Goal: Complete application form

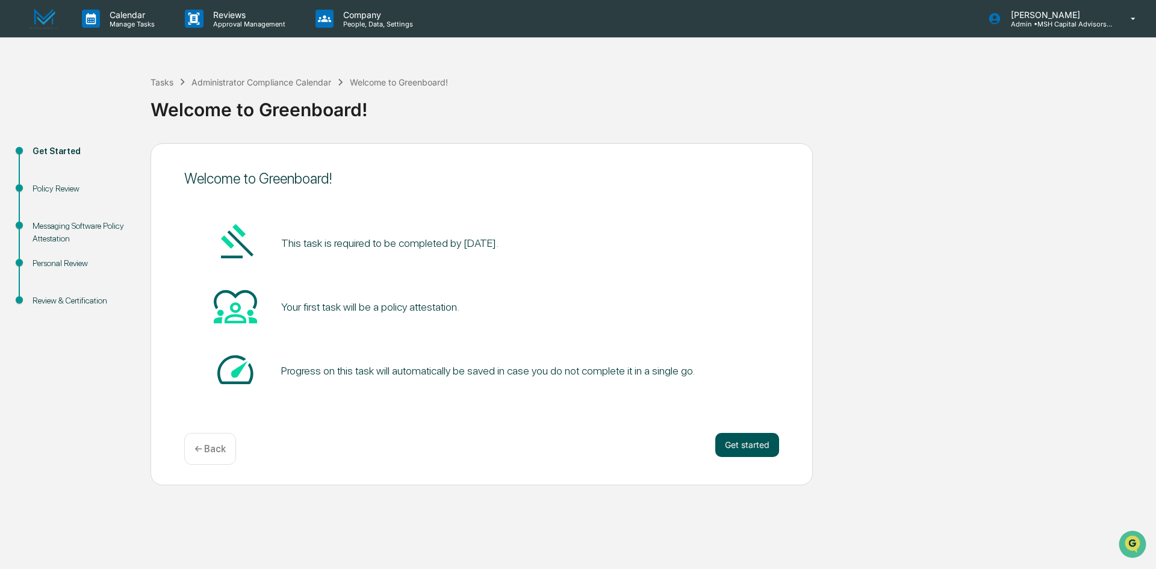
click at [751, 444] on button "Get started" at bounding box center [747, 445] width 64 height 24
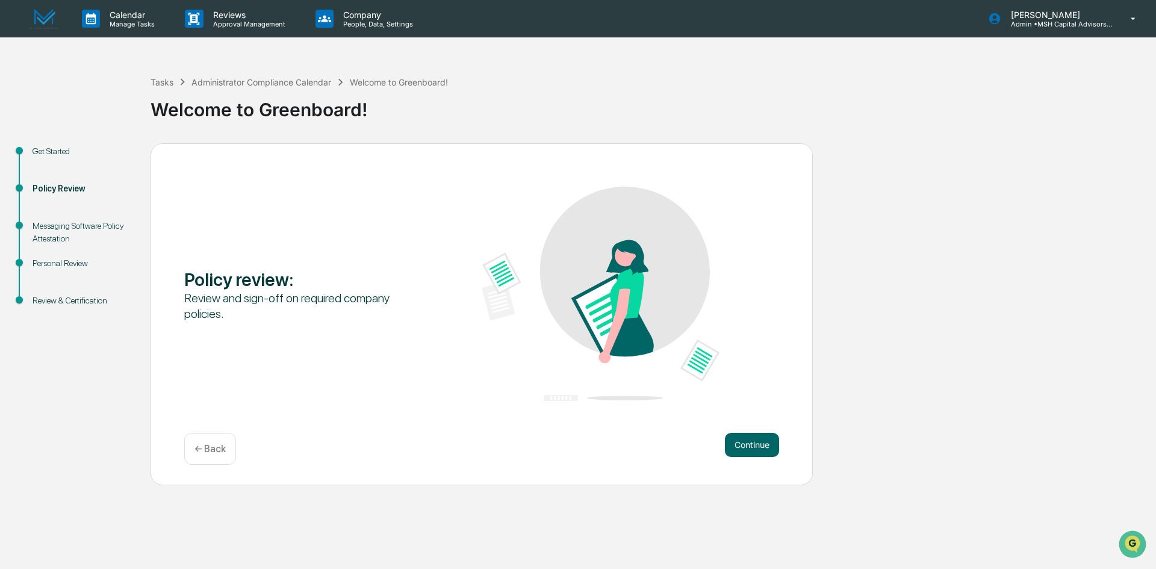
click at [751, 444] on button "Continue" at bounding box center [752, 445] width 54 height 24
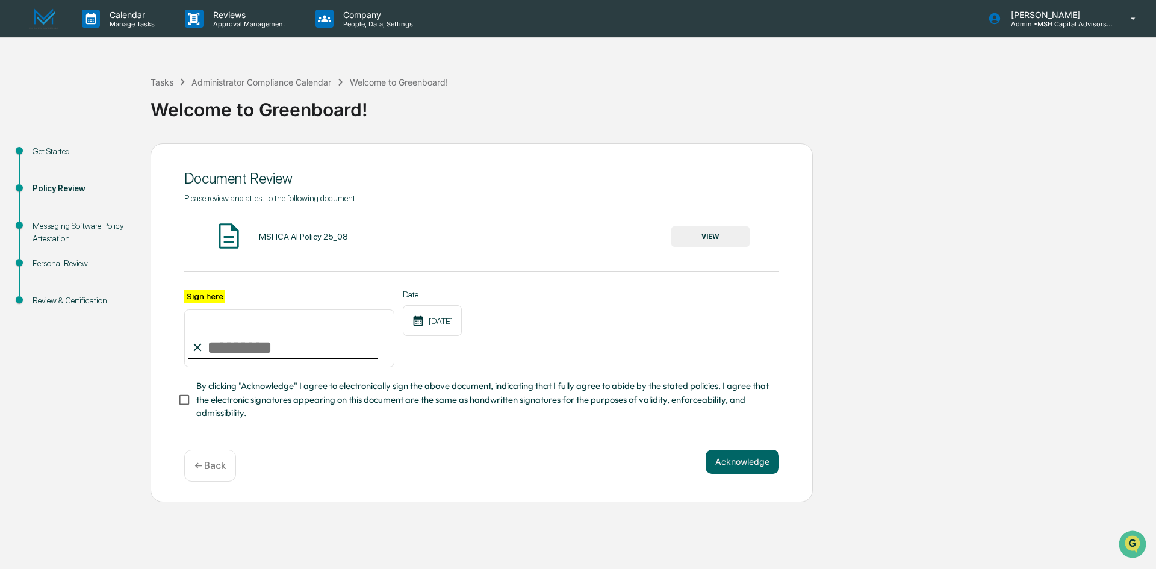
click at [711, 232] on button "VIEW" at bounding box center [710, 236] width 78 height 20
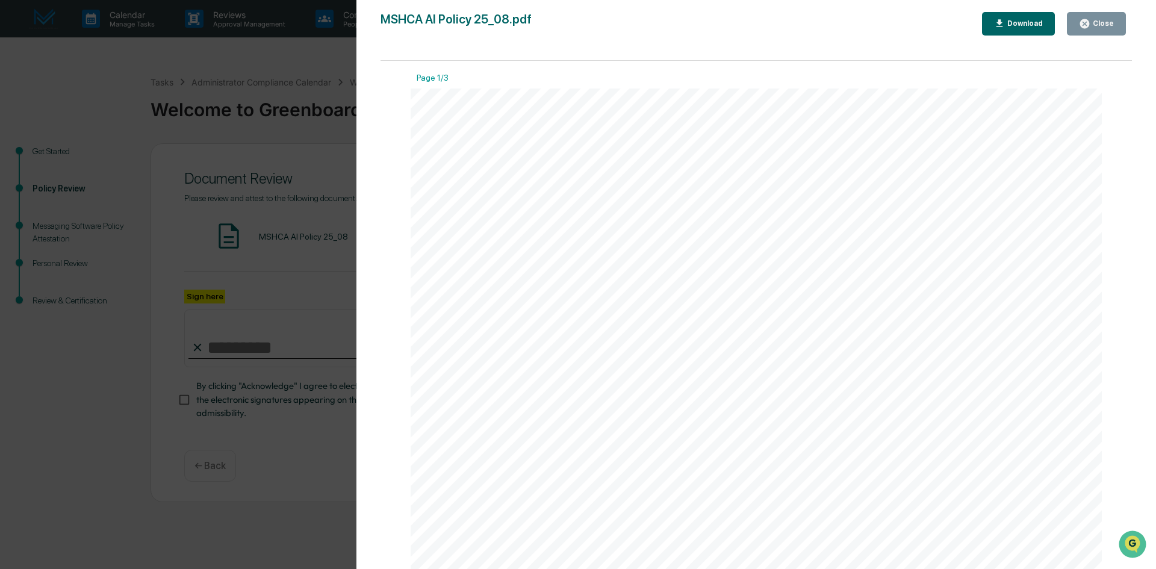
click at [1089, 25] on icon "button" at bounding box center [1084, 23] width 11 height 11
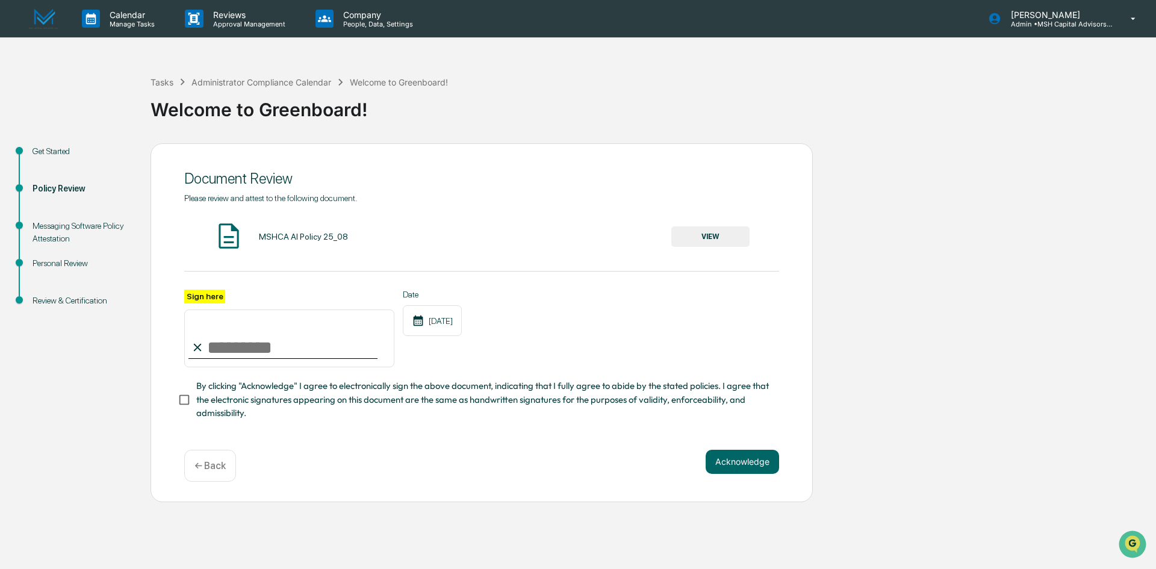
click at [296, 349] on input "Sign here" at bounding box center [289, 338] width 210 height 58
type input "**********"
click at [497, 425] on div "**********" at bounding box center [481, 315] width 595 height 245
click at [742, 465] on button "Acknowledge" at bounding box center [742, 462] width 73 height 24
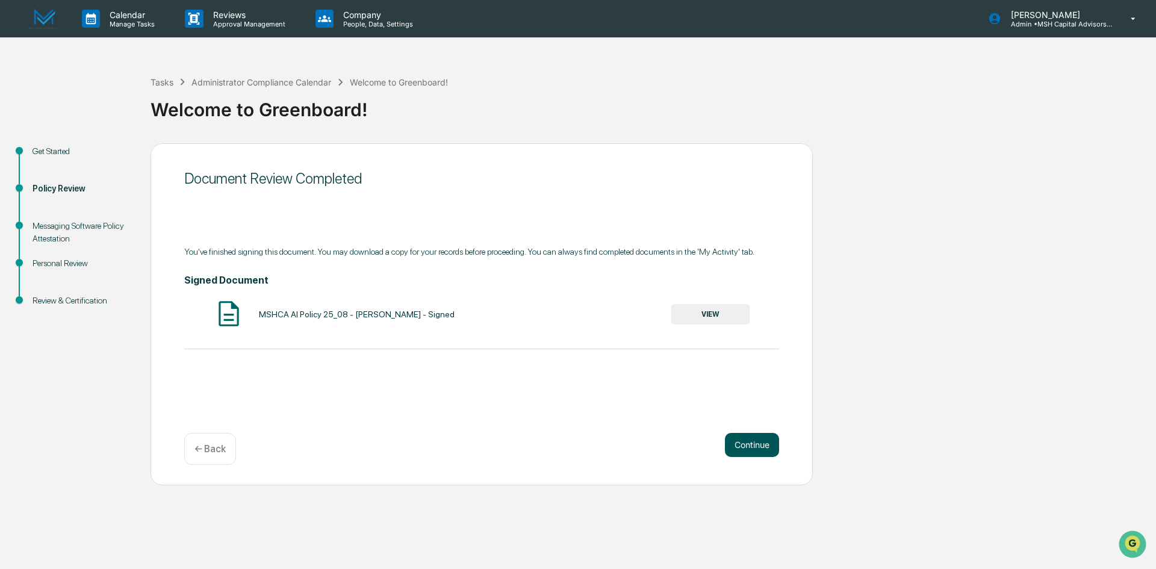
click at [747, 447] on button "Continue" at bounding box center [752, 445] width 54 height 24
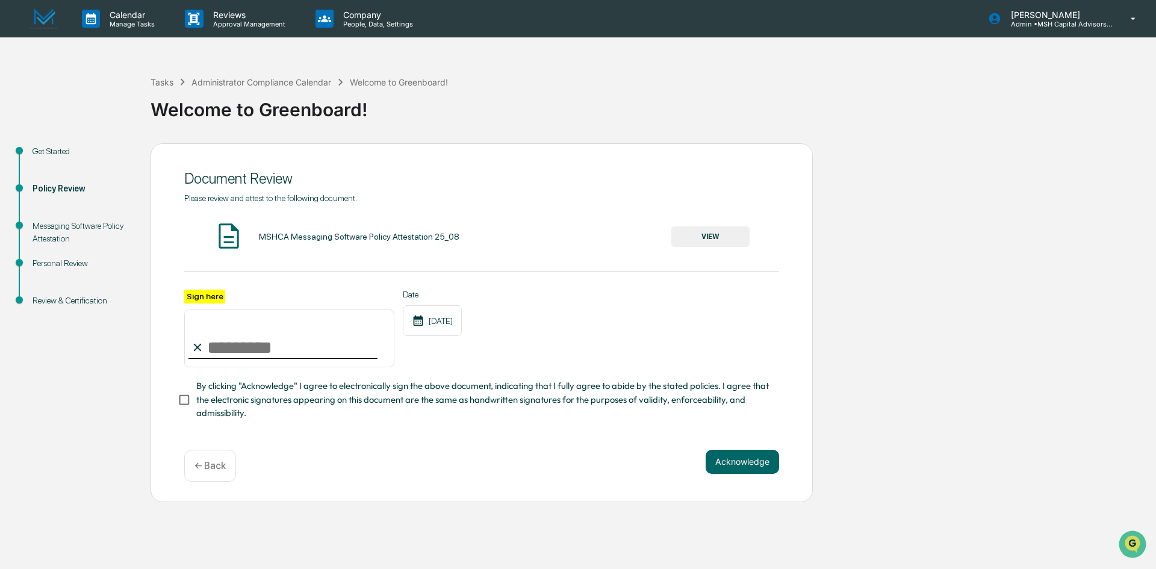
click at [703, 234] on button "VIEW" at bounding box center [710, 236] width 78 height 20
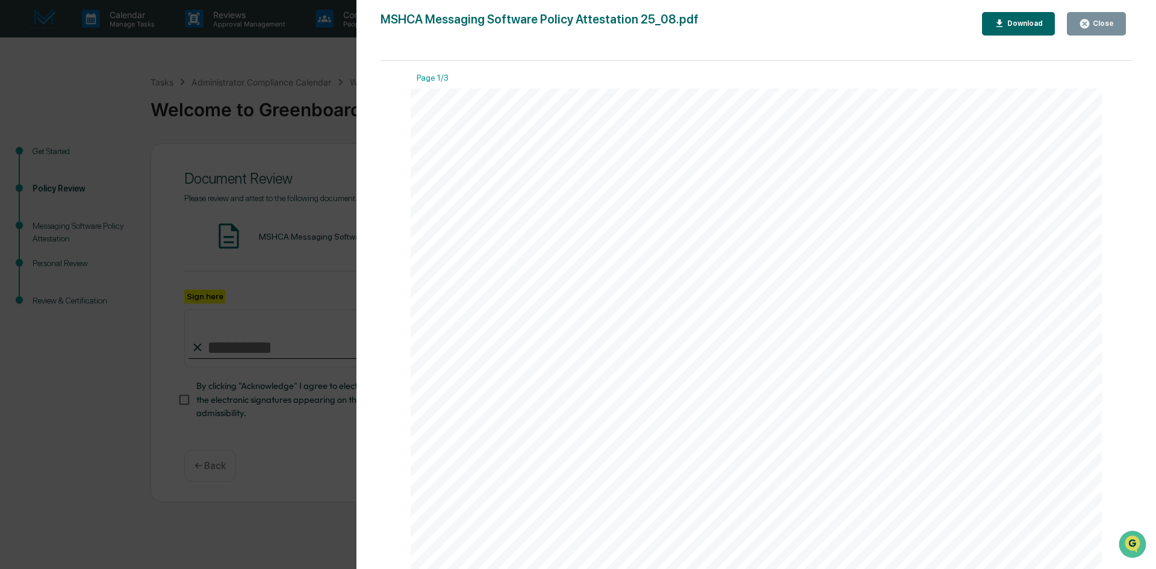
click at [1112, 23] on div "Close" at bounding box center [1101, 23] width 23 height 8
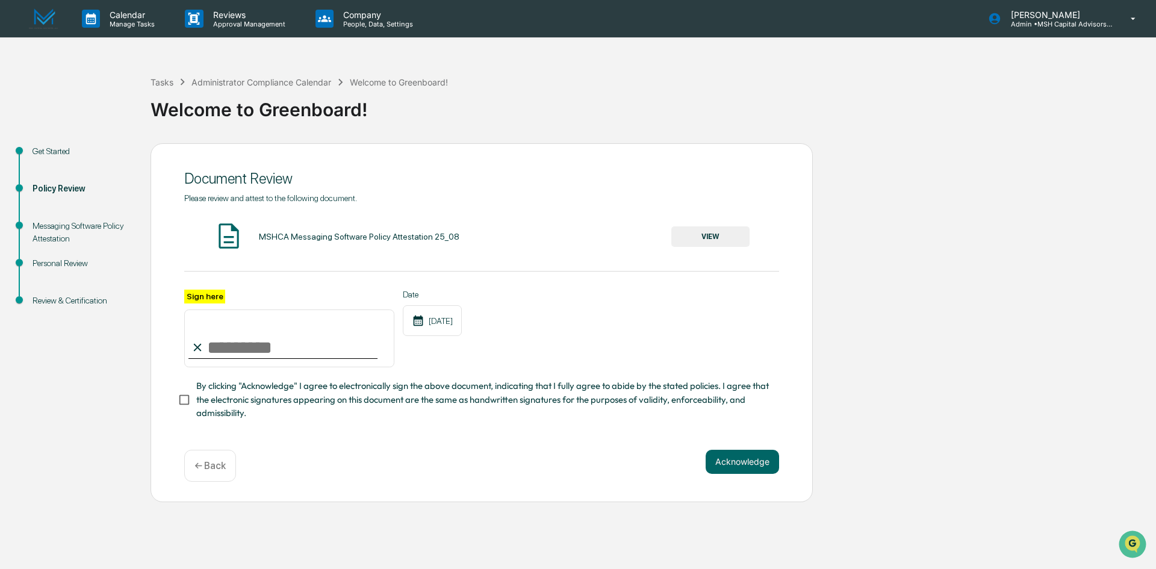
click at [279, 353] on input "Sign here" at bounding box center [289, 338] width 210 height 58
type input "**********"
click at [485, 418] on span "By clicking "Acknowledge" I agree to electronically sign the above document, in…" at bounding box center [482, 399] width 573 height 40
click at [731, 463] on button "Acknowledge" at bounding box center [742, 462] width 73 height 24
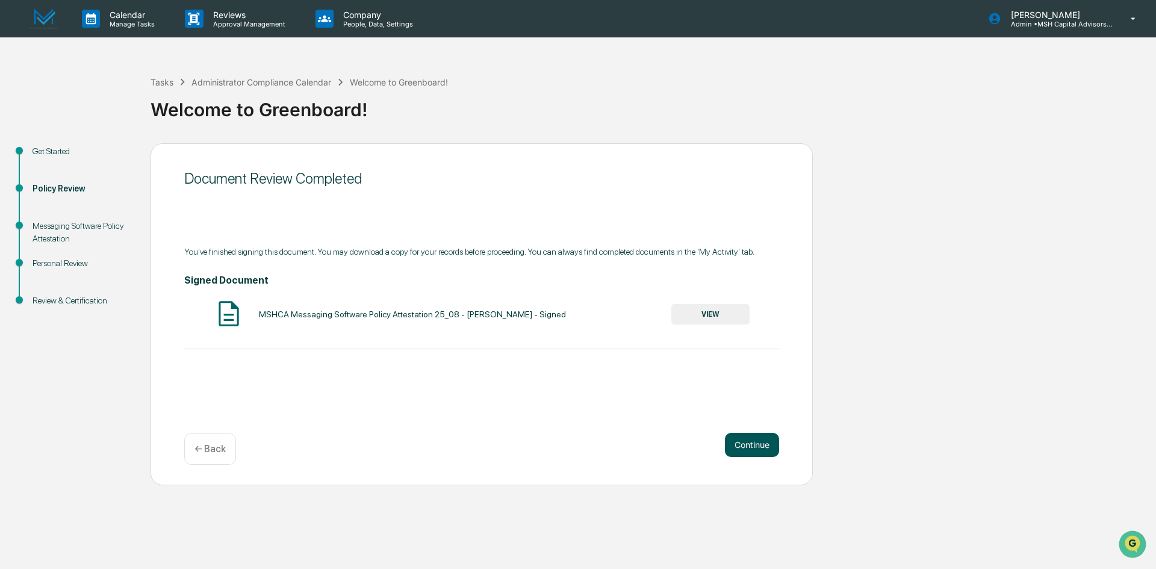
click at [752, 450] on button "Continue" at bounding box center [752, 445] width 54 height 24
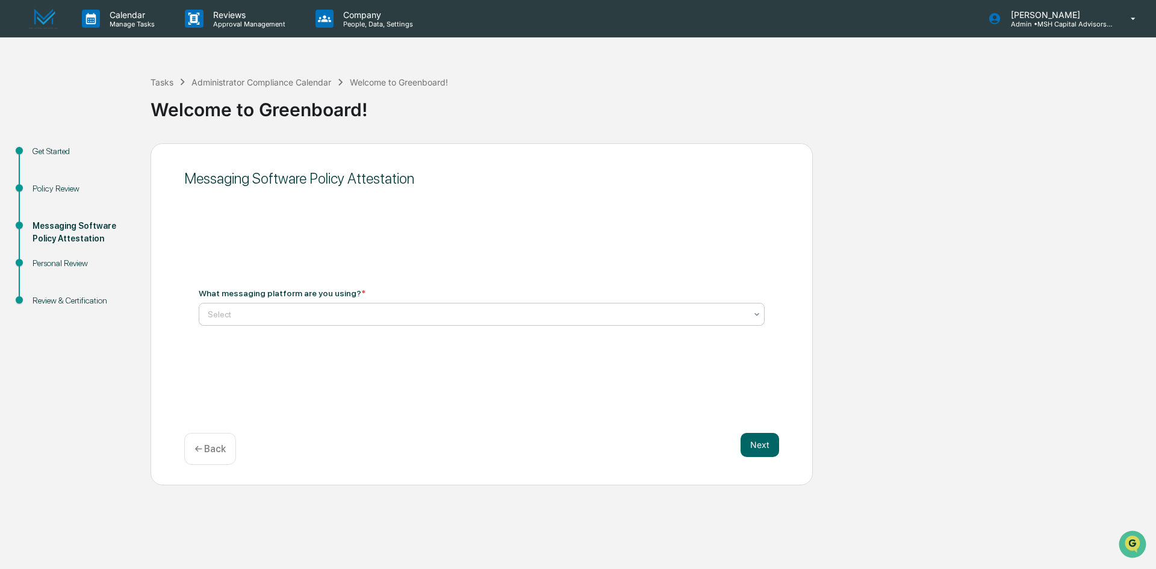
click at [391, 315] on div at bounding box center [477, 314] width 538 height 12
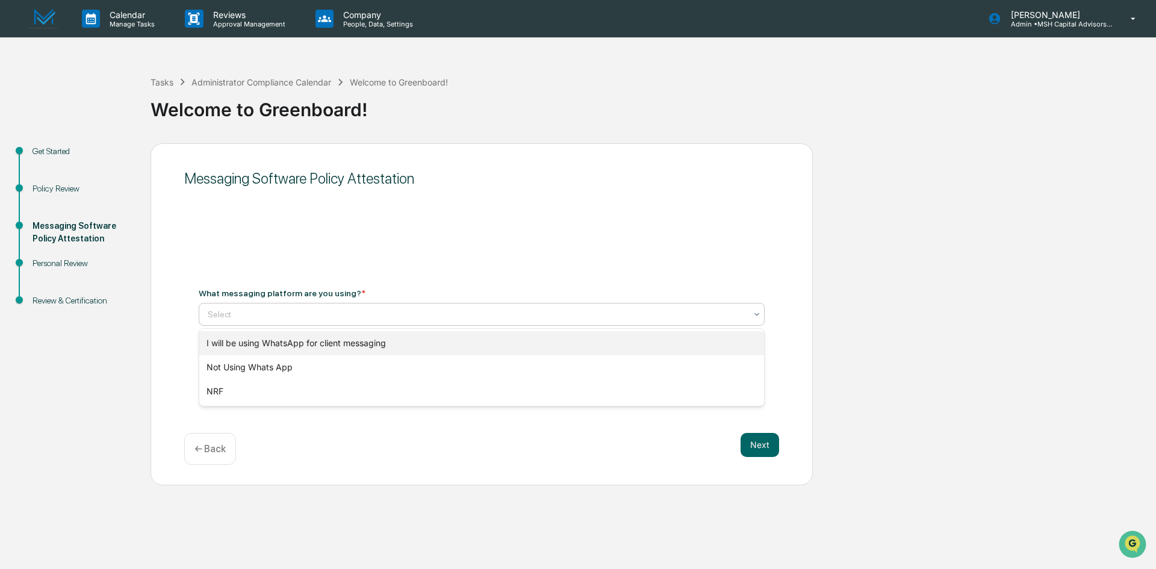
click at [324, 343] on div "I will be using WhatsApp for client messaging" at bounding box center [481, 343] width 565 height 24
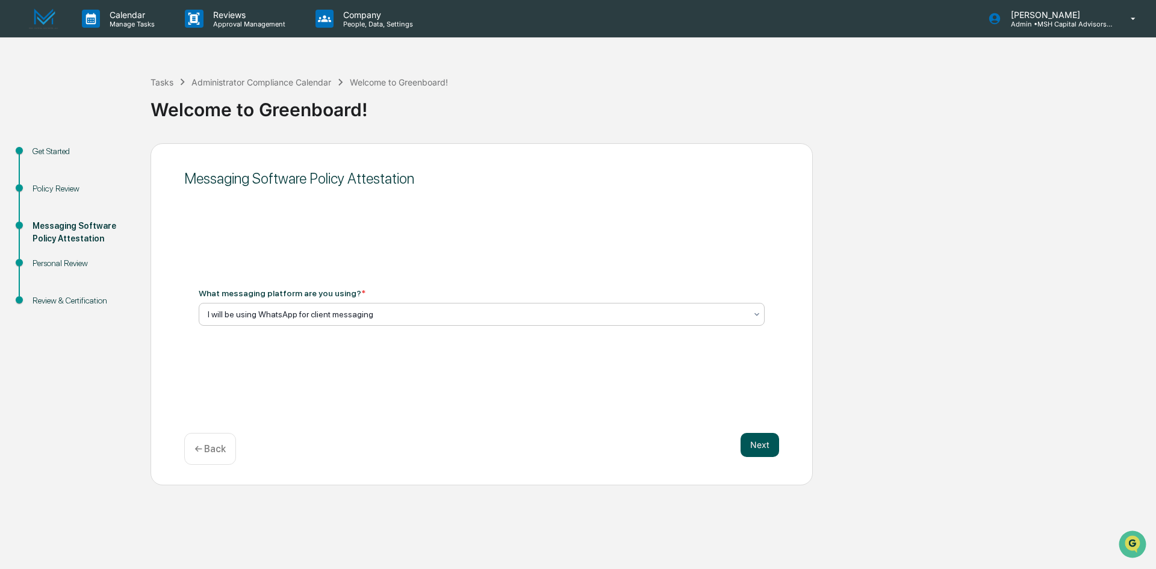
click at [751, 446] on button "Next" at bounding box center [760, 445] width 39 height 24
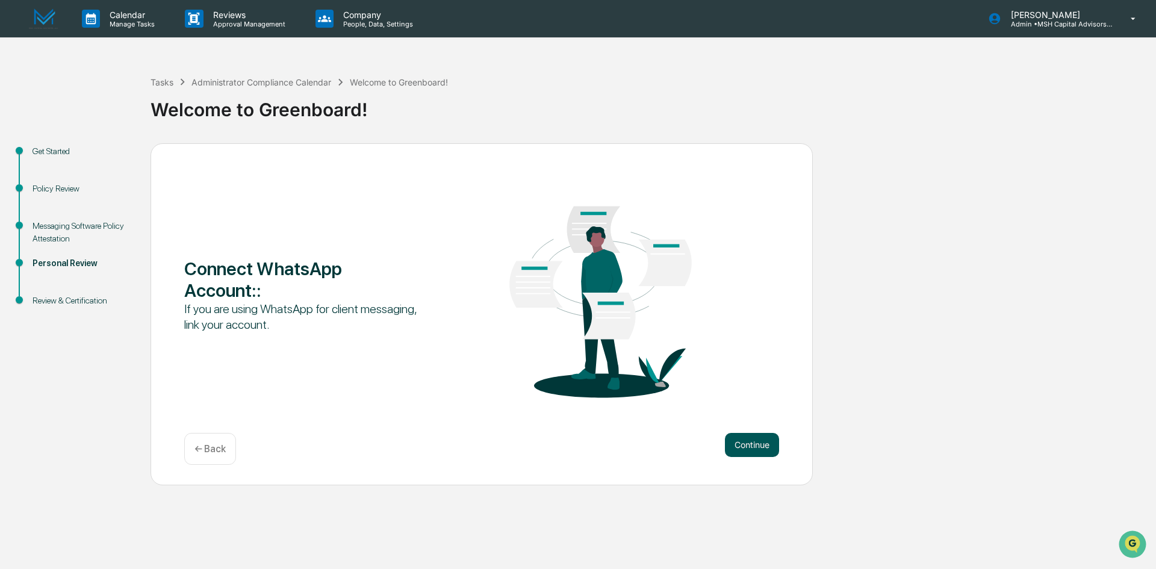
click at [753, 445] on button "Continue" at bounding box center [752, 445] width 54 height 24
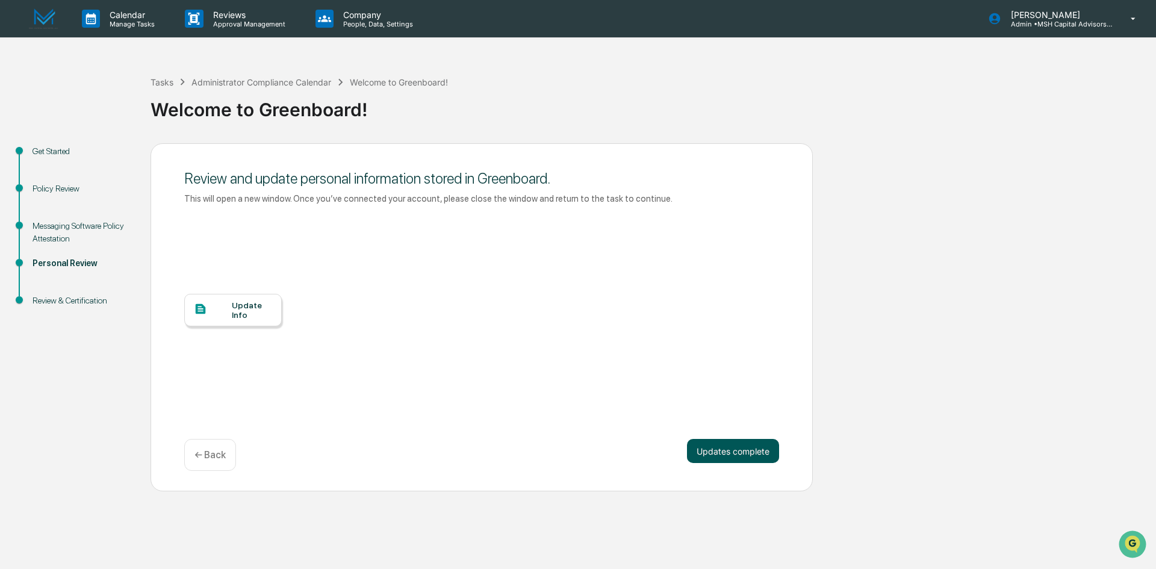
click at [738, 453] on button "Updates complete" at bounding box center [733, 451] width 92 height 24
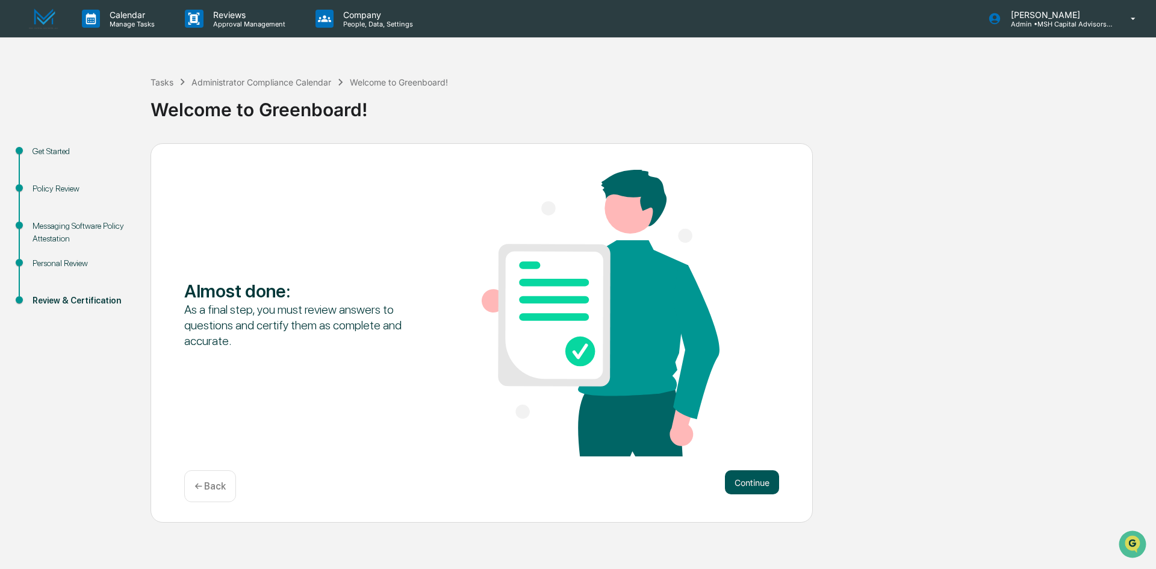
click at [744, 480] on button "Continue" at bounding box center [752, 482] width 54 height 24
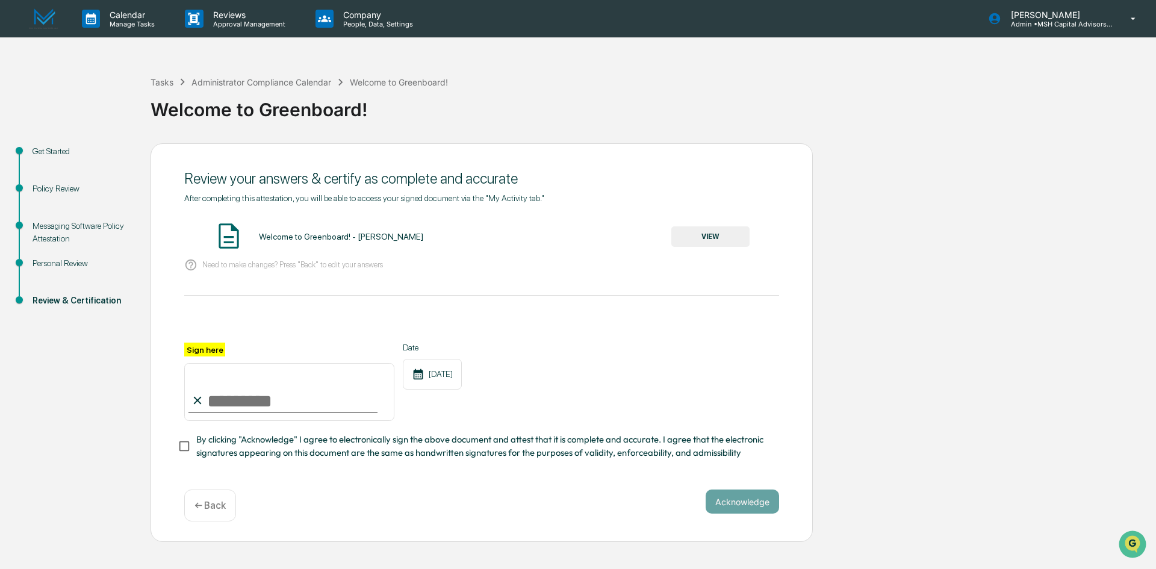
click at [716, 240] on button "VIEW" at bounding box center [710, 236] width 78 height 20
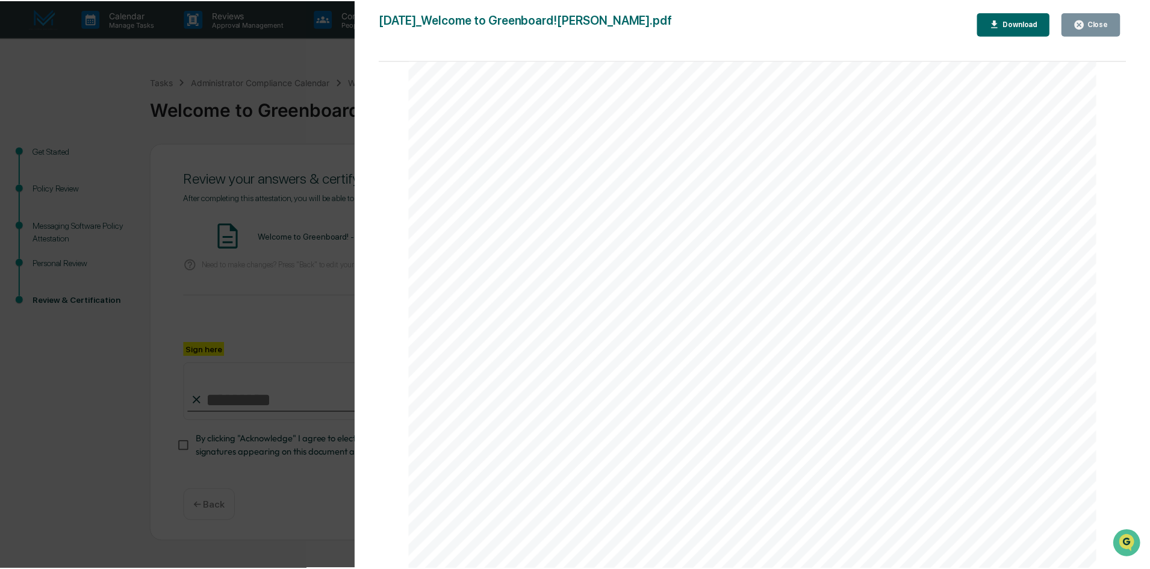
scroll to position [1514, 0]
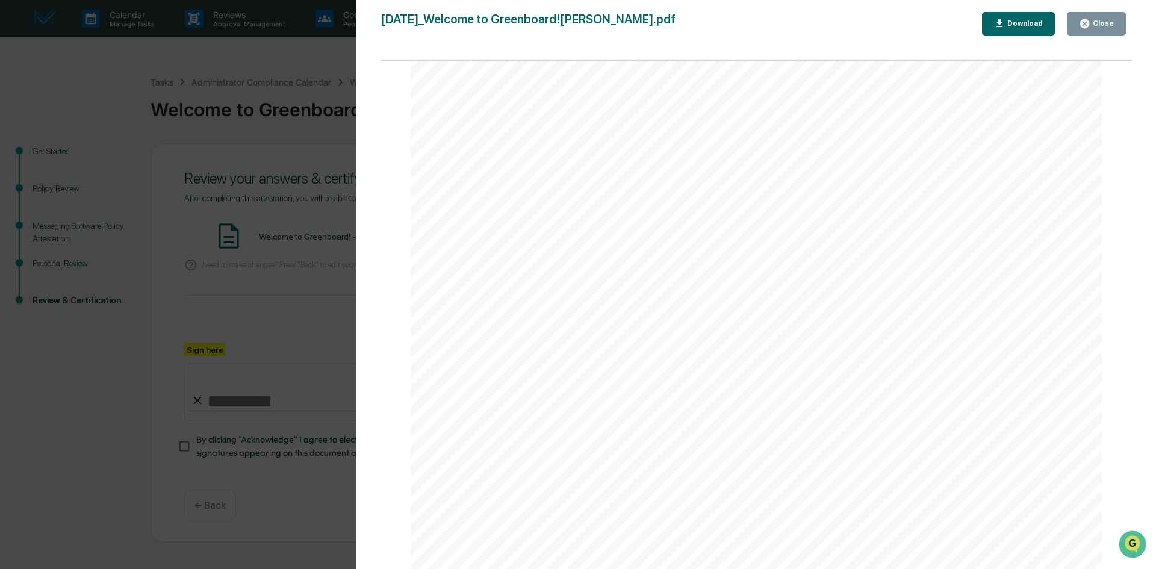
click at [1082, 26] on icon "button" at bounding box center [1084, 23] width 11 height 11
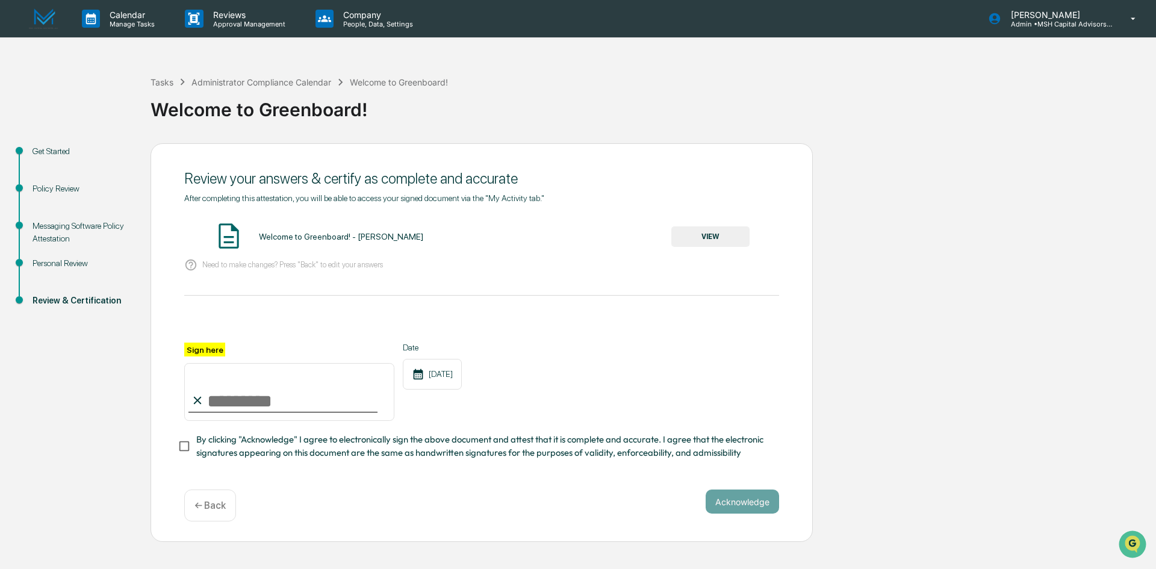
click at [274, 407] on input "Sign here" at bounding box center [289, 392] width 210 height 58
type input "**********"
drag, startPoint x: 470, startPoint y: 491, endPoint x: 464, endPoint y: 488, distance: 6.5
click at [470, 490] on div "**********" at bounding box center [482, 342] width 662 height 399
click at [734, 505] on button "Acknowledge" at bounding box center [742, 502] width 73 height 24
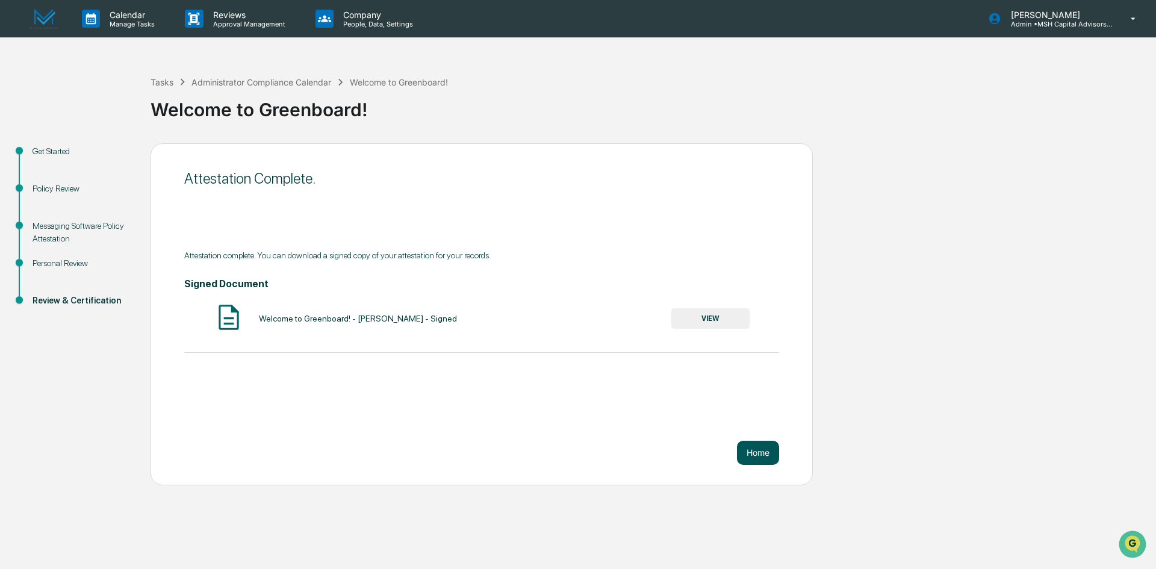
click at [755, 453] on button "Home" at bounding box center [758, 453] width 42 height 24
